Goal: Subscribe to service/newsletter

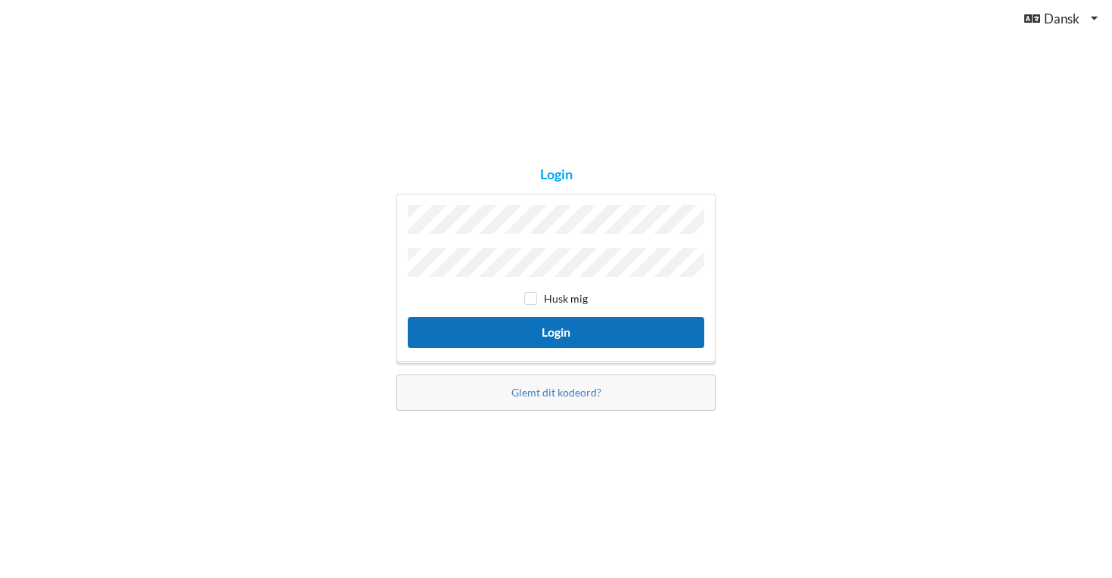
click at [562, 324] on button "Login" at bounding box center [556, 332] width 297 height 31
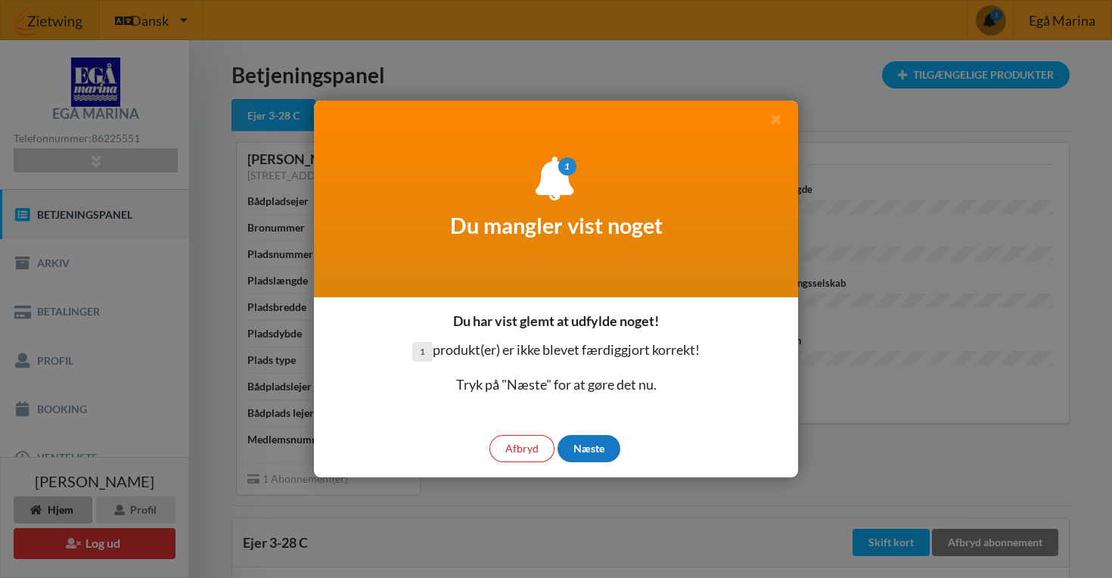
click at [587, 449] on div "Næste" at bounding box center [589, 448] width 63 height 27
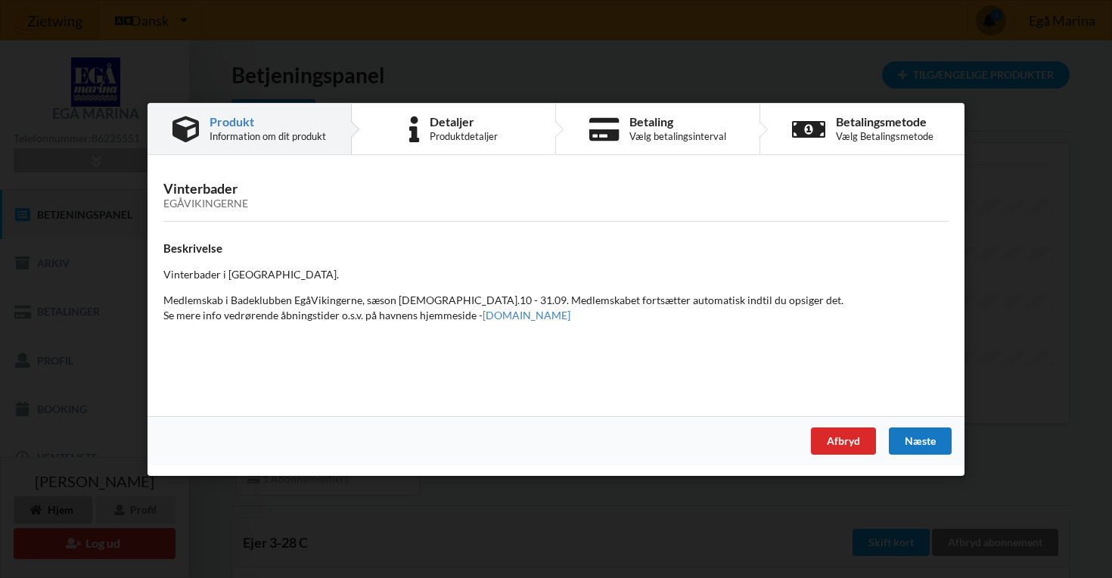
click at [929, 443] on div "Næste" at bounding box center [920, 440] width 63 height 27
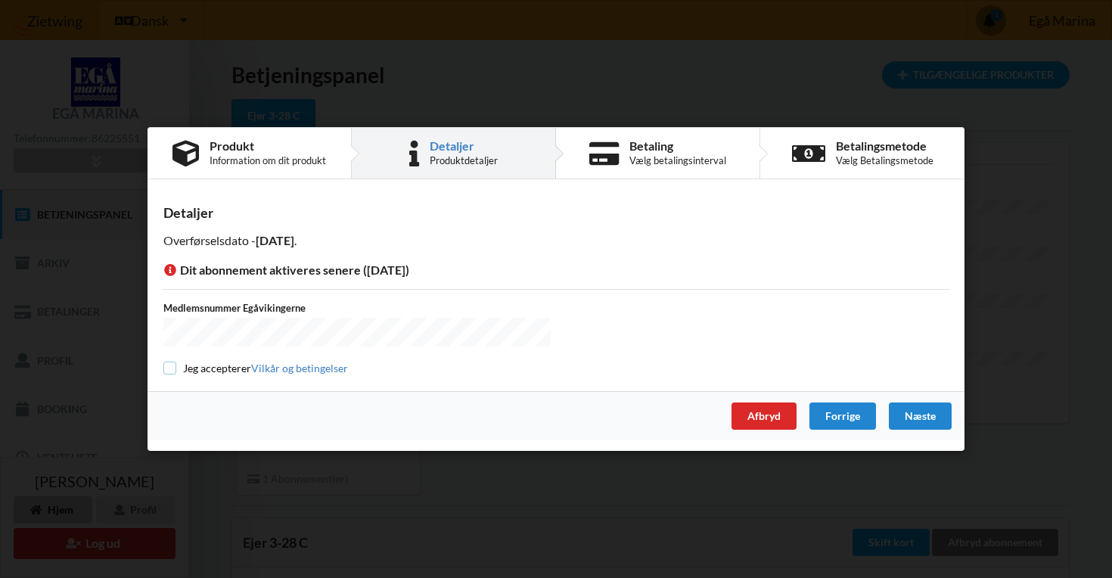
click at [169, 368] on input "checkbox" at bounding box center [169, 368] width 13 height 13
checkbox input "true"
click at [929, 416] on div "Næste" at bounding box center [920, 415] width 63 height 27
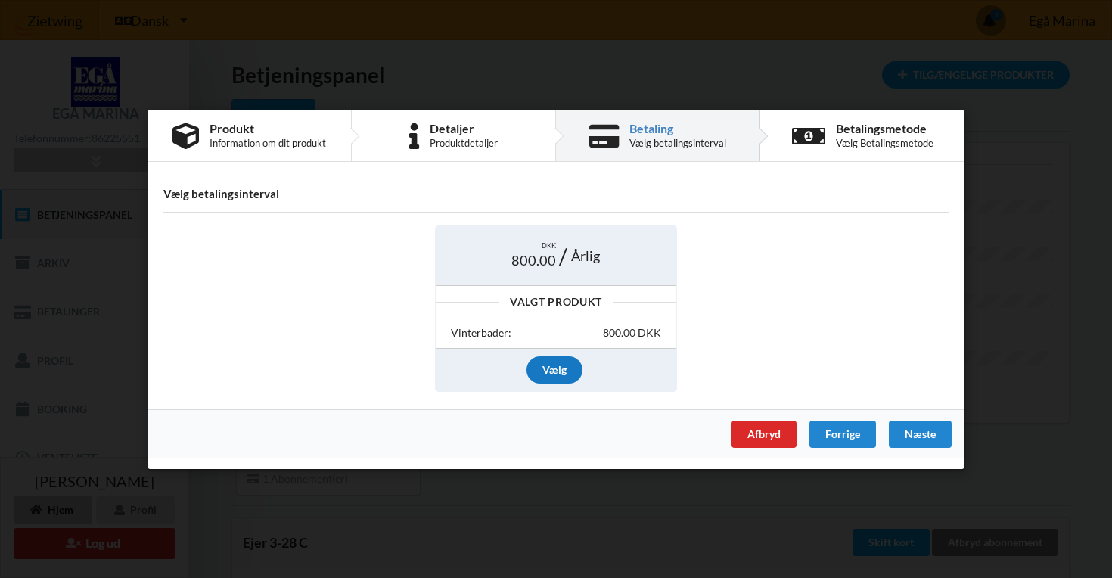
click at [562, 371] on div "Vælg" at bounding box center [555, 369] width 56 height 27
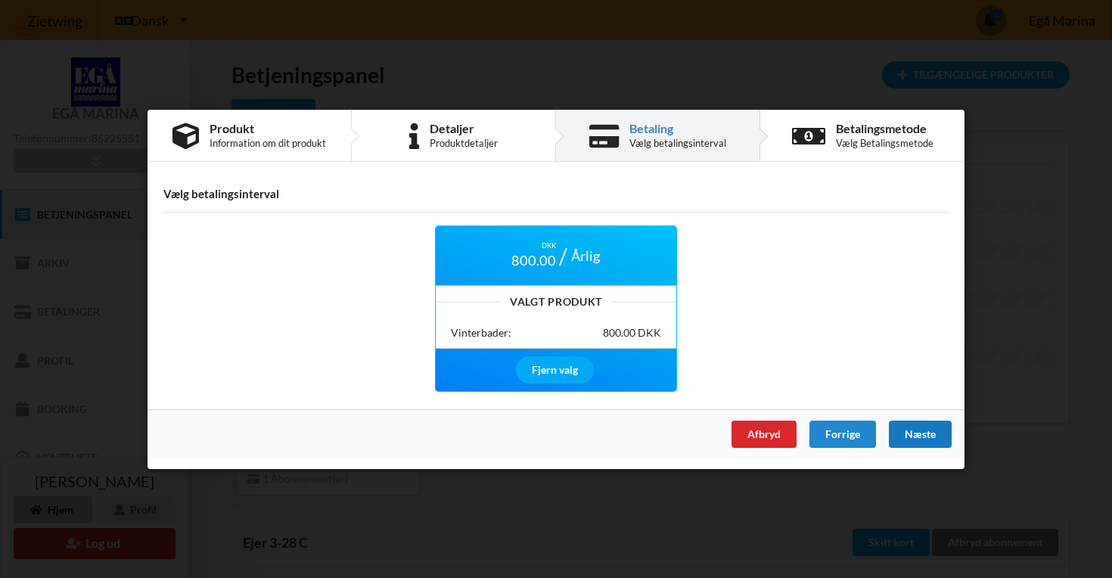
click at [921, 435] on div "Næste" at bounding box center [920, 433] width 63 height 27
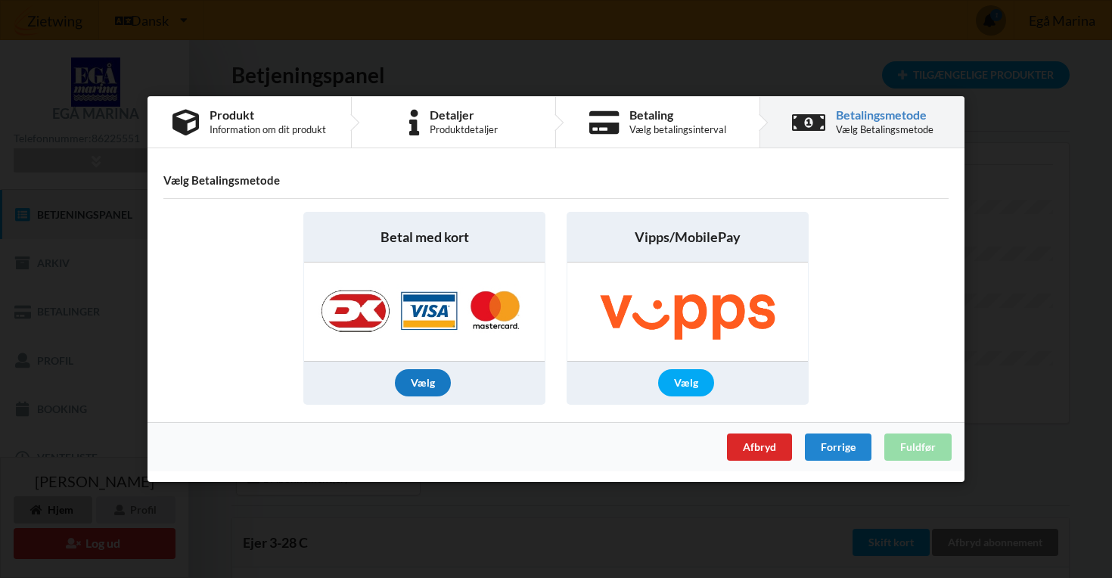
click at [417, 384] on div "Vælg" at bounding box center [423, 382] width 56 height 27
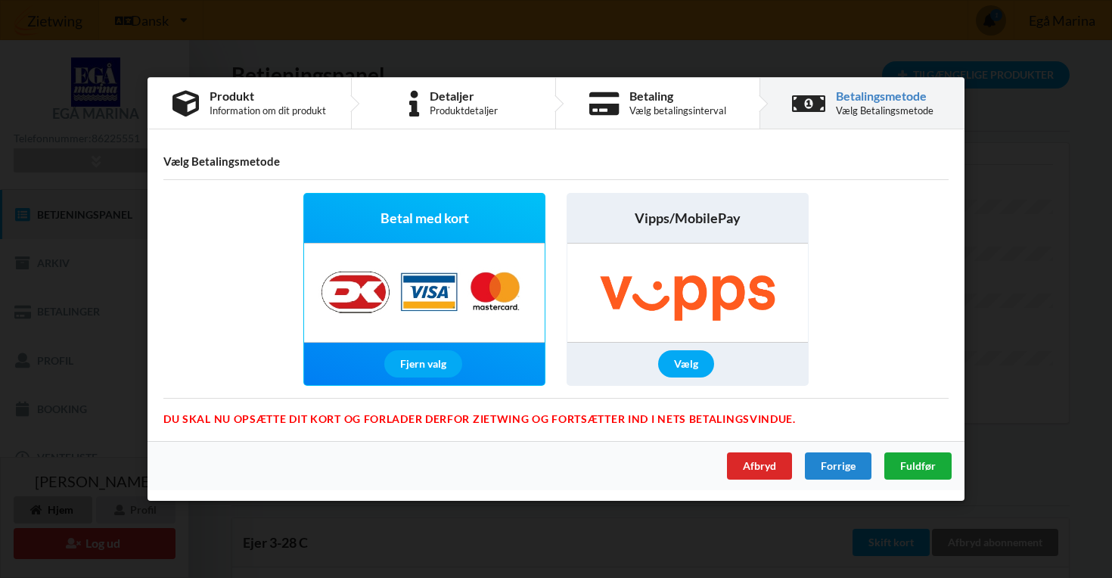
click at [910, 467] on span "Fuldfør" at bounding box center [918, 465] width 36 height 13
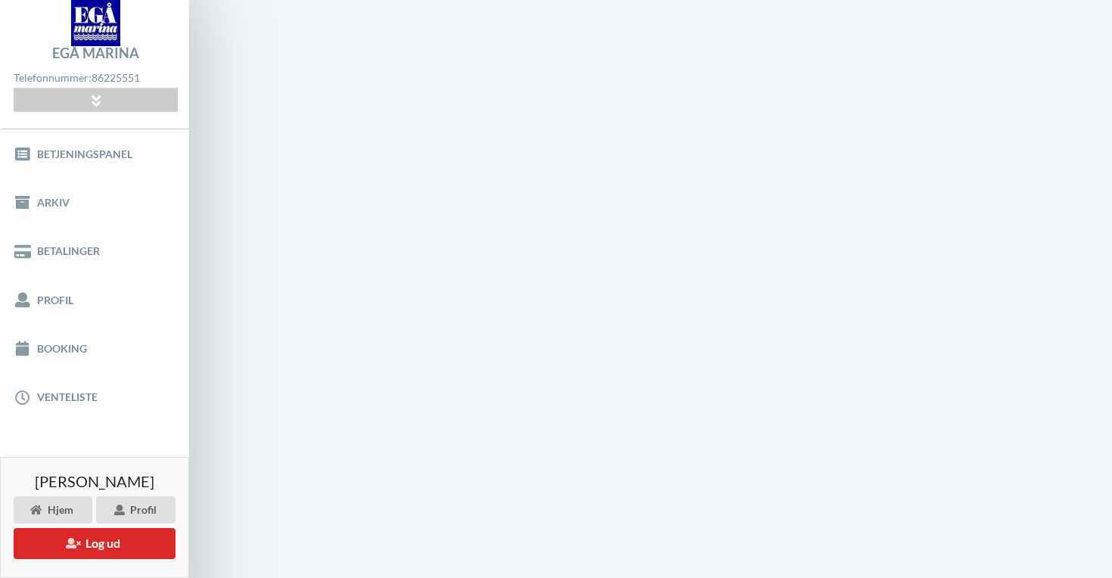
scroll to position [1, 0]
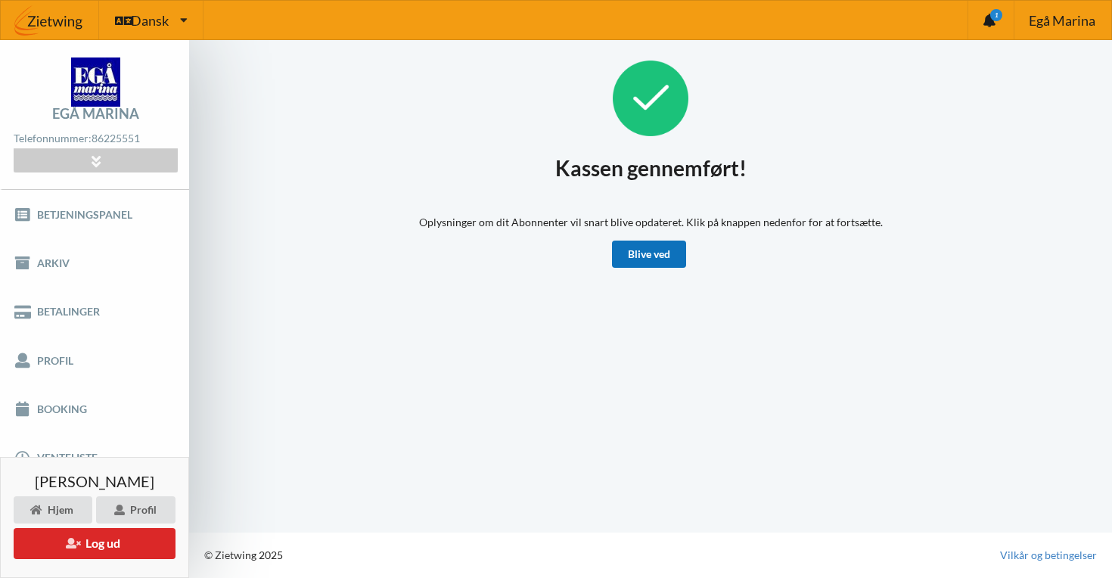
click at [640, 255] on link "Blive ved" at bounding box center [649, 254] width 74 height 27
